Goal: Information Seeking & Learning: Learn about a topic

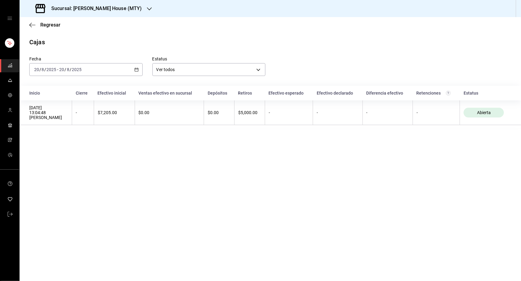
click at [9, 19] on icon "open drawer" at bounding box center [9, 18] width 5 height 5
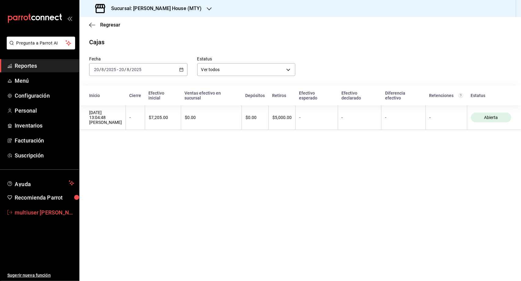
click at [49, 213] on span "multiuser [PERSON_NAME]" at bounding box center [45, 212] width 60 height 8
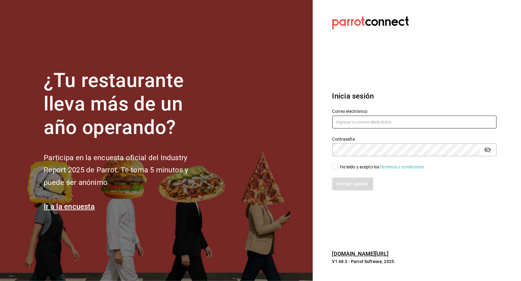
click at [384, 122] on input "text" at bounding box center [414, 122] width 164 height 13
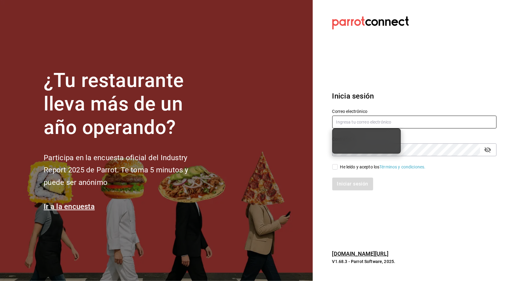
click at [360, 125] on input "text" at bounding box center [414, 122] width 164 height 13
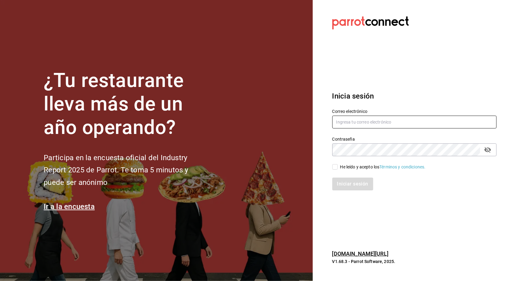
type input "multiuser@toshitaidama.com"
click at [336, 166] on input "He leído y acepto los Términos y condiciones." at bounding box center [334, 166] width 5 height 5
checkbox input "true"
click at [341, 177] on div "Iniciar sesión" at bounding box center [410, 180] width 171 height 20
click at [341, 181] on button "Iniciar sesión" at bounding box center [353, 184] width 42 height 13
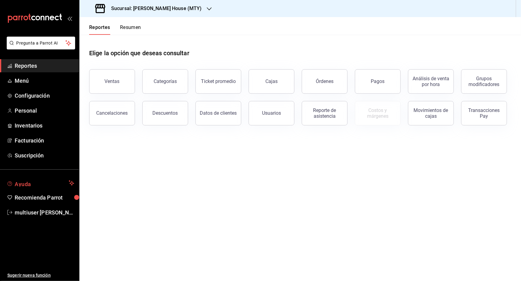
click at [36, 181] on span "Ayuda" at bounding box center [41, 182] width 52 height 7
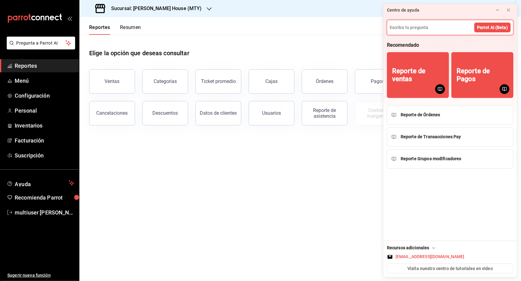
click at [429, 247] on div "Recursos adicionales" at bounding box center [412, 248] width 50 height 6
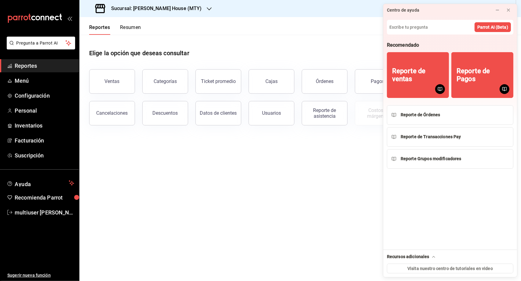
click at [427, 258] on div "Recursos adicionales" at bounding box center [412, 257] width 50 height 6
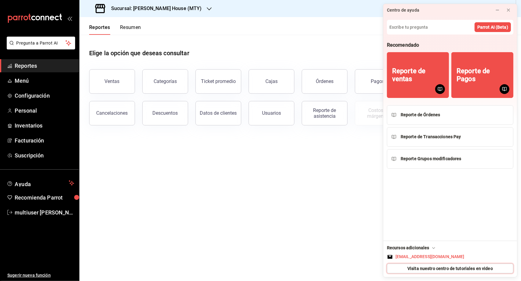
click at [440, 267] on span "Visita nuestro centro de tutoriales en video" at bounding box center [449, 268] width 85 height 6
click at [42, 185] on span "Ayuda" at bounding box center [41, 182] width 52 height 7
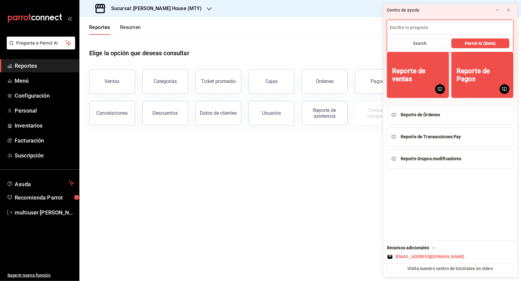
click at [455, 23] on input at bounding box center [450, 27] width 126 height 15
type input "instalacion de"
click at [307, 40] on div "Elige la opción que deseas consultar" at bounding box center [300, 48] width 422 height 27
